Goal: Transaction & Acquisition: Purchase product/service

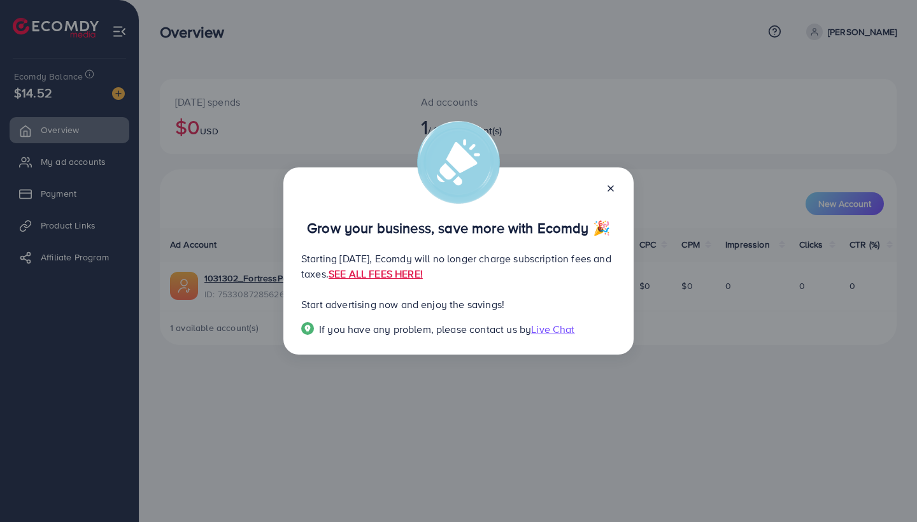
click at [609, 183] on icon at bounding box center [611, 188] width 10 height 10
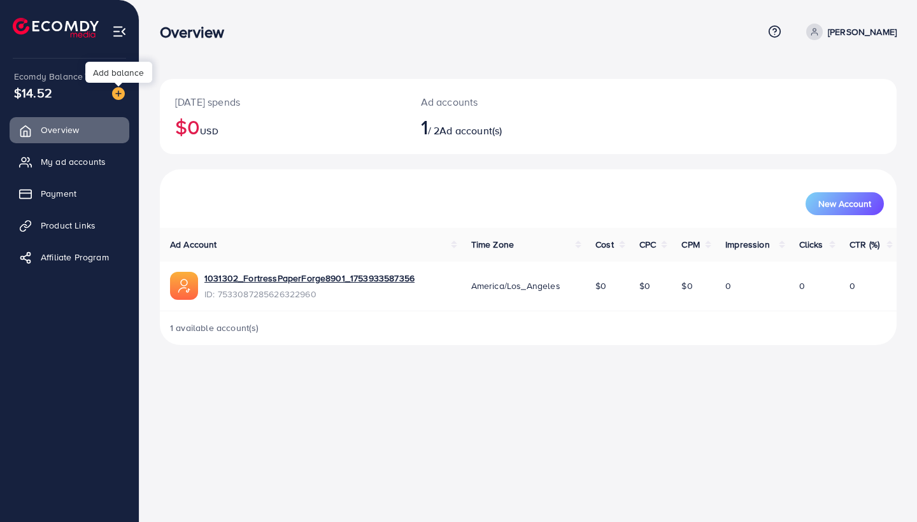
click at [121, 97] on img at bounding box center [118, 93] width 13 height 13
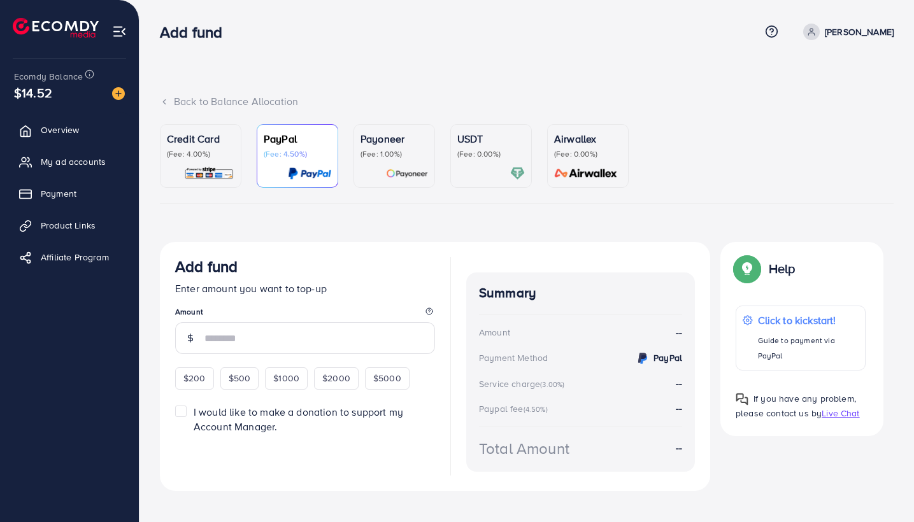
click at [210, 166] on img at bounding box center [209, 173] width 50 height 15
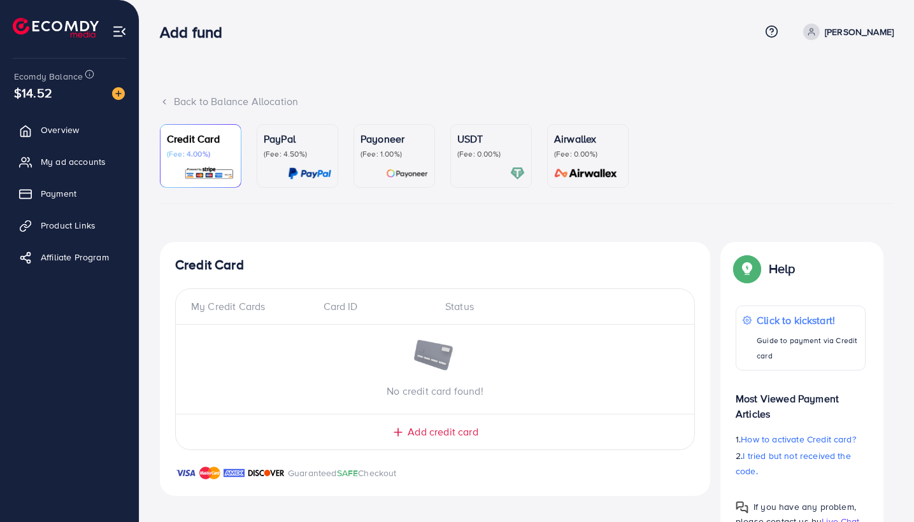
click at [305, 164] on div "PayPal (Fee: 4.50%)" at bounding box center [298, 156] width 68 height 50
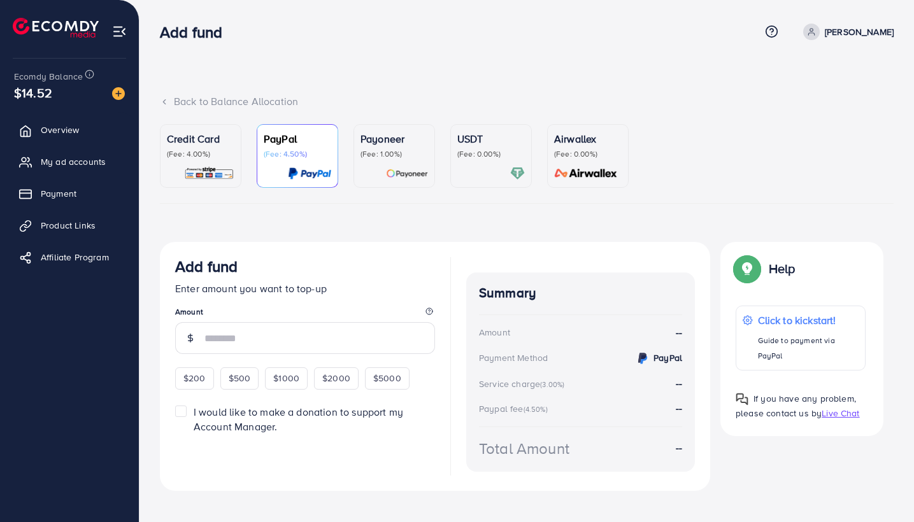
click at [493, 155] on p "(Fee: 0.00%)" at bounding box center [491, 154] width 68 height 10
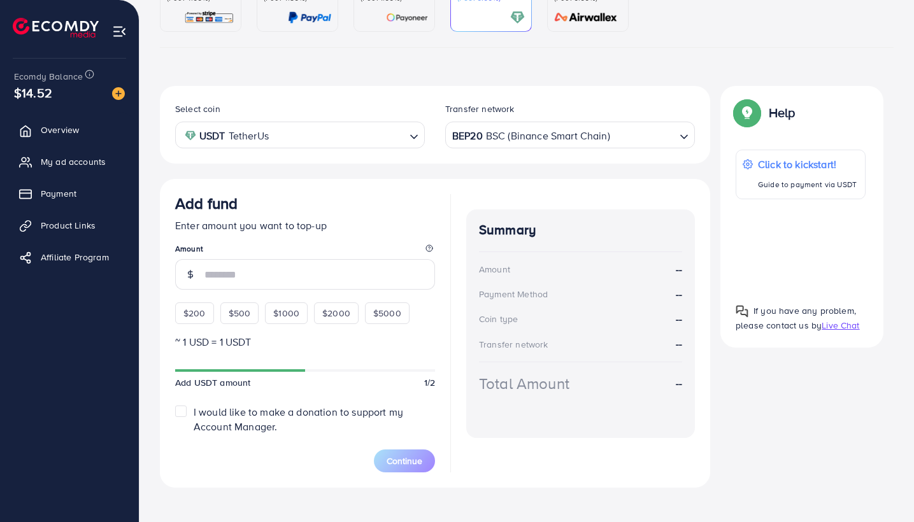
scroll to position [124, 0]
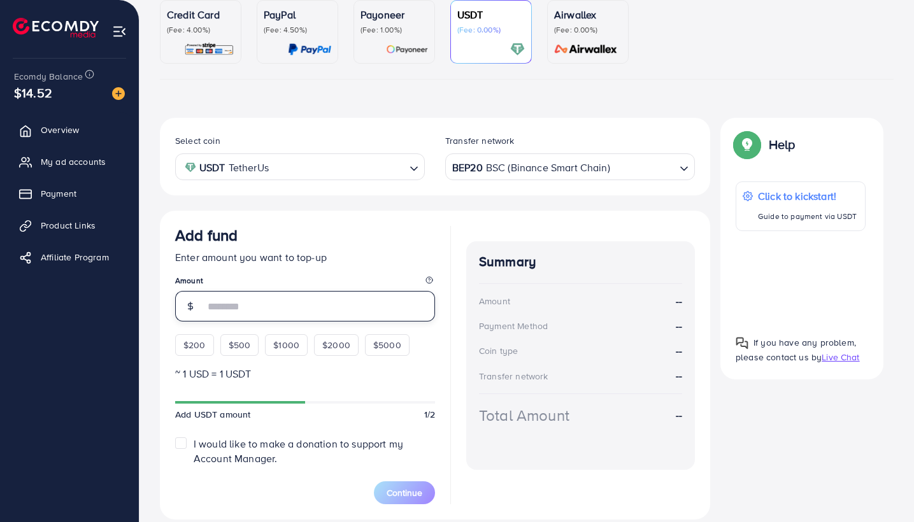
drag, startPoint x: 279, startPoint y: 313, endPoint x: 319, endPoint y: 301, distance: 41.7
click at [278, 313] on input "number" at bounding box center [319, 306] width 231 height 31
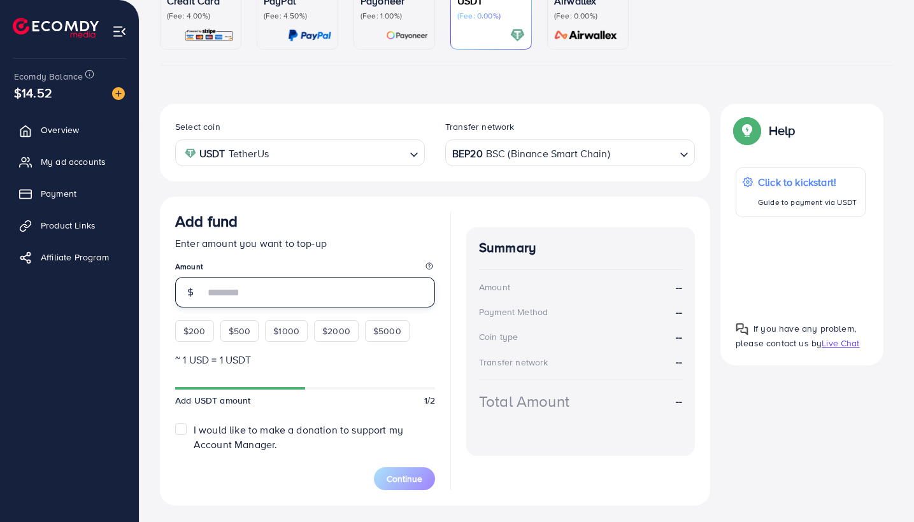
scroll to position [141, 0]
